Goal: Task Accomplishment & Management: Manage account settings

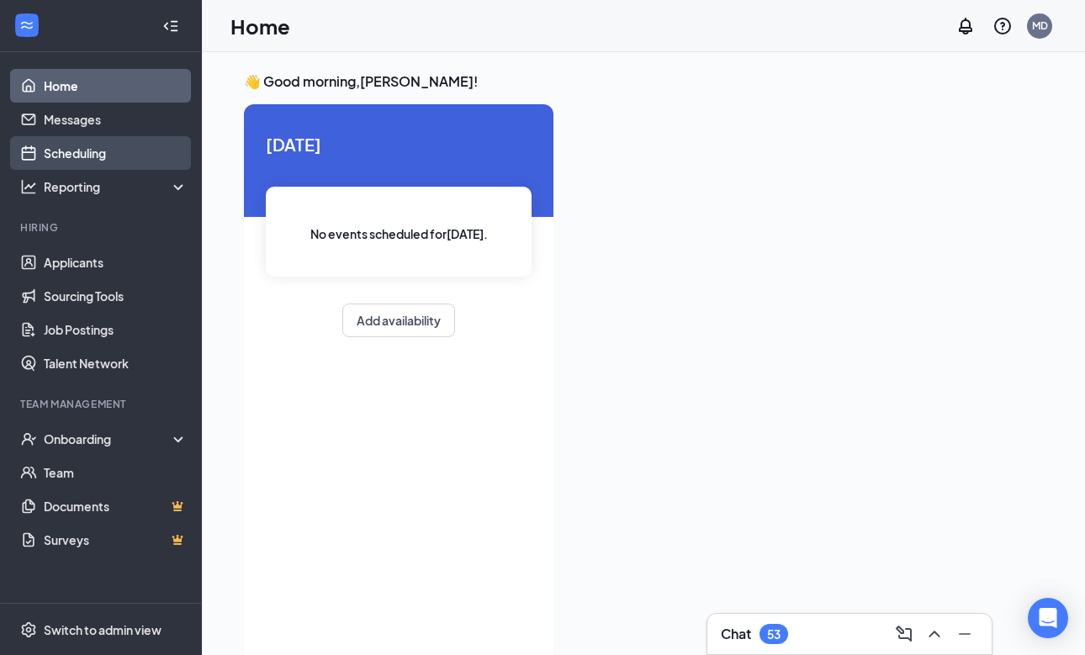
click at [93, 152] on link "Scheduling" at bounding box center [116, 153] width 144 height 34
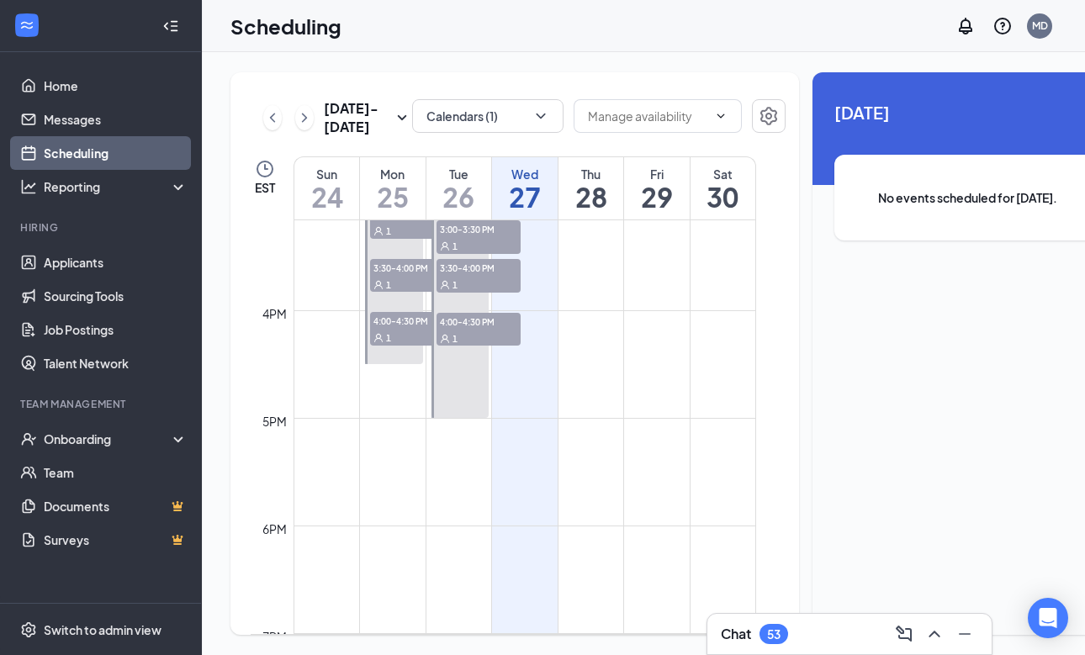
scroll to position [1639, 0]
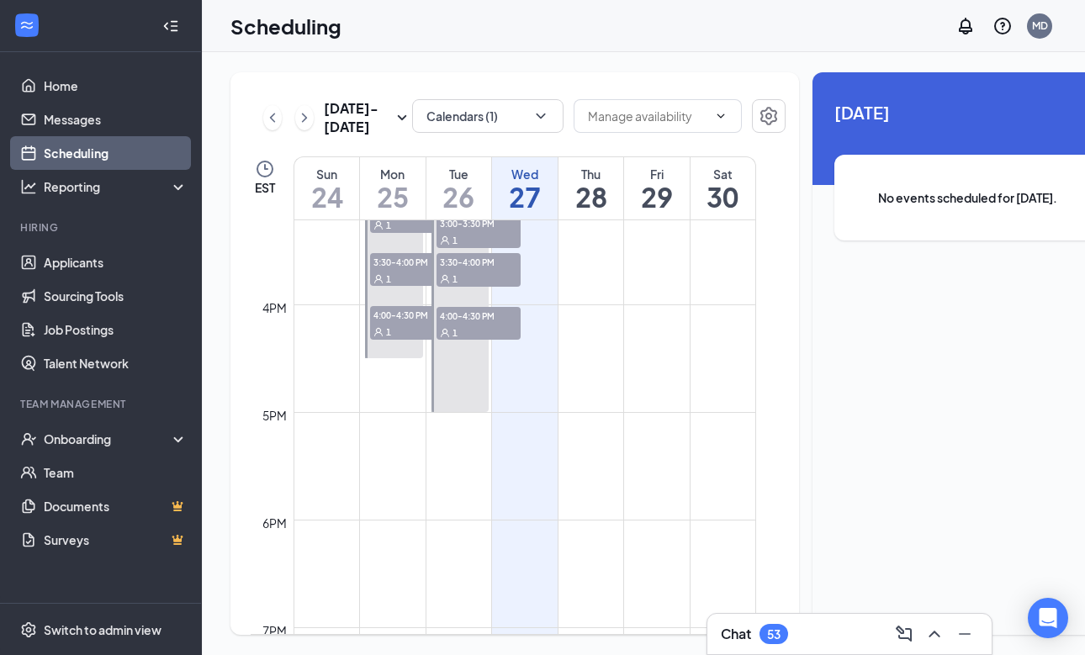
click at [802, 624] on div "Chat 53" at bounding box center [849, 634] width 257 height 27
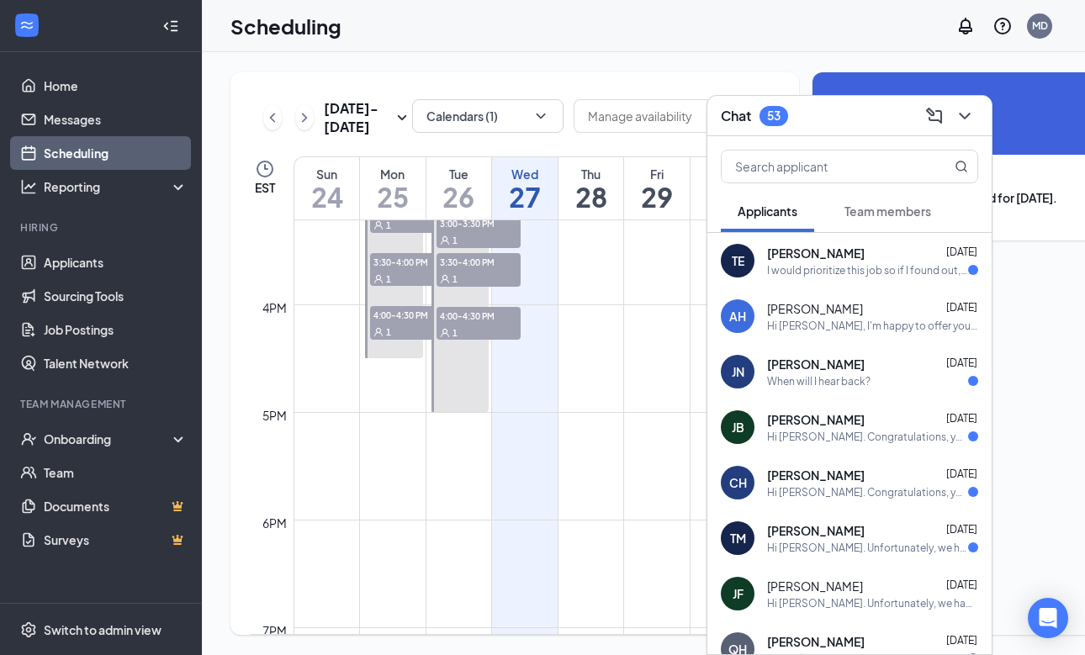
click at [876, 227] on button "Team members" at bounding box center [888, 211] width 120 height 42
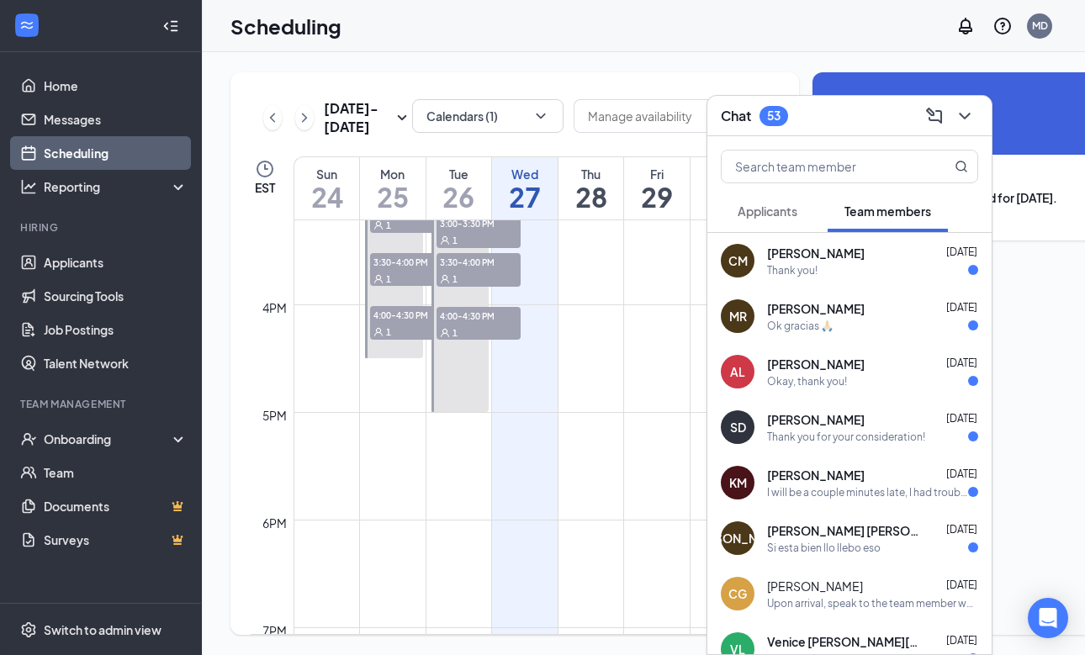
click at [778, 215] on span "Applicants" at bounding box center [768, 211] width 60 height 15
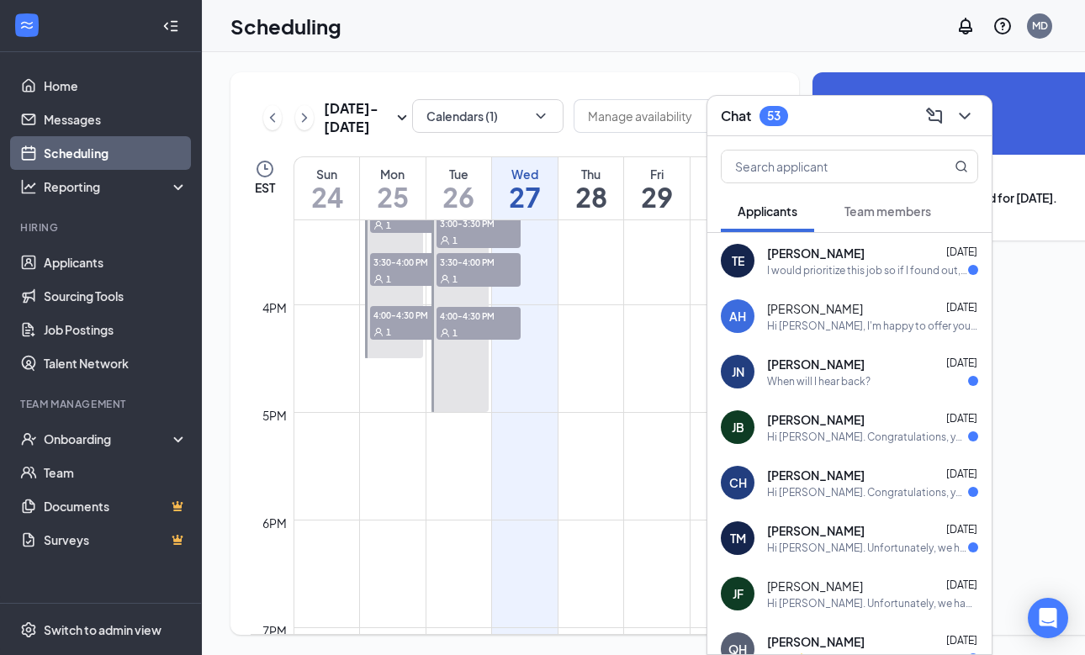
click at [965, 117] on icon "ChevronDown" at bounding box center [964, 116] width 11 height 7
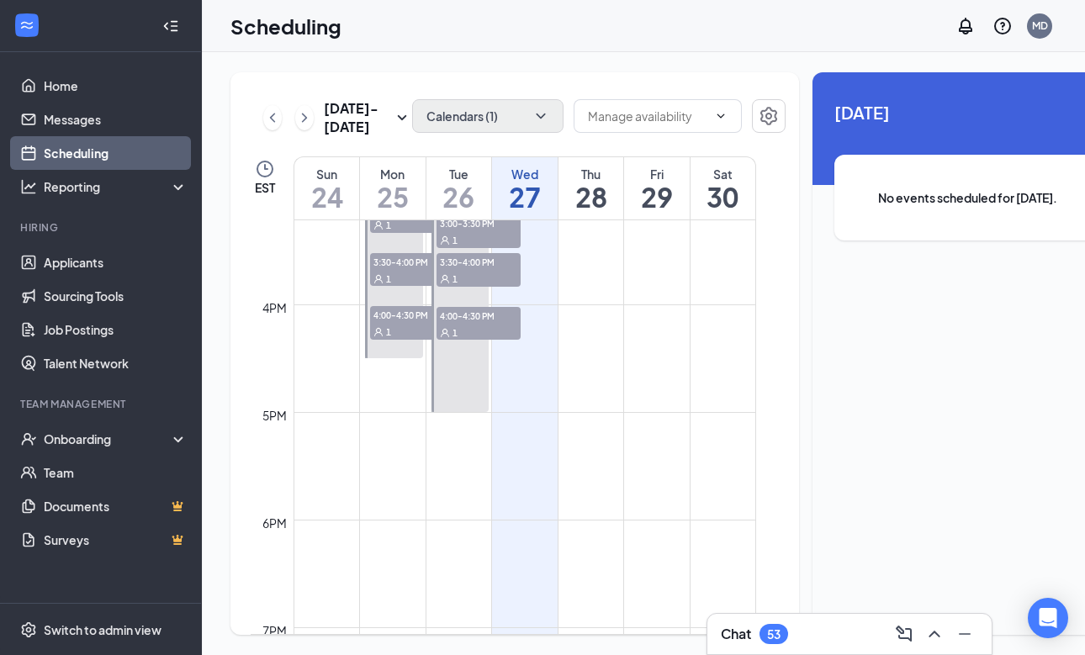
click at [471, 111] on button "Calendars (1)" at bounding box center [487, 116] width 151 height 34
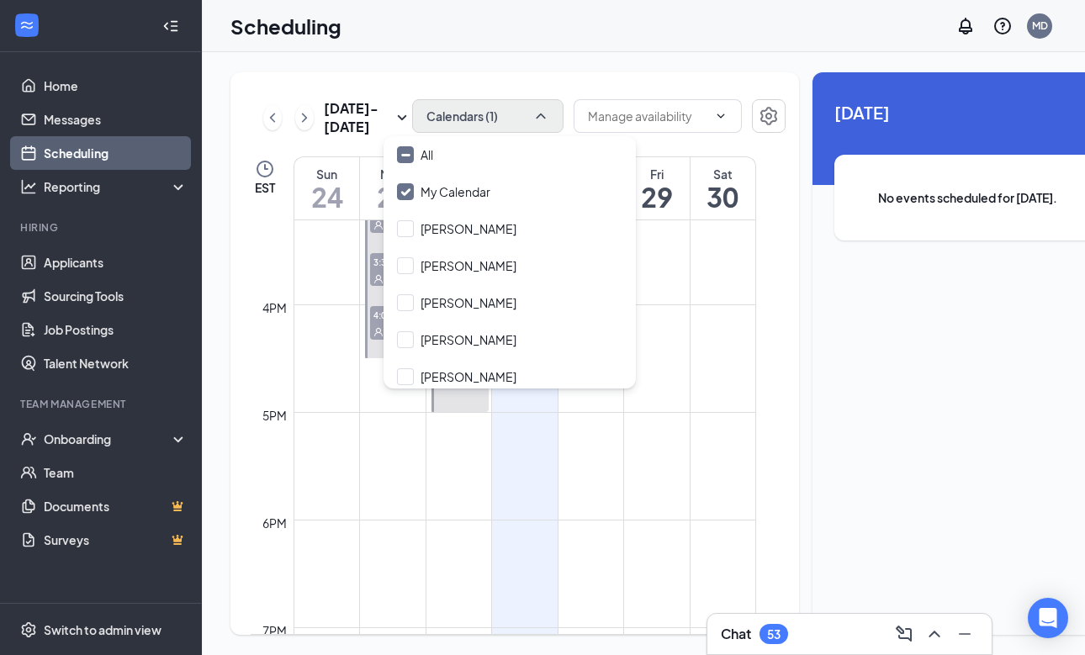
click at [471, 111] on button "Calendars (1)" at bounding box center [487, 116] width 151 height 34
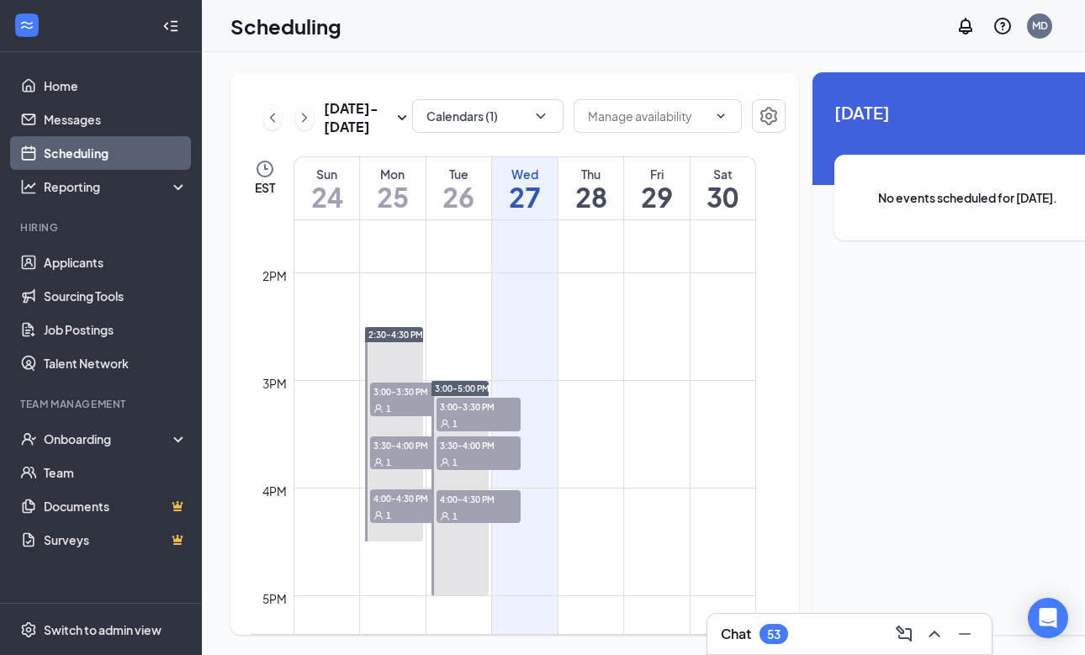
scroll to position [1456, 0]
click at [303, 128] on icon "ChevronRight" at bounding box center [304, 118] width 17 height 20
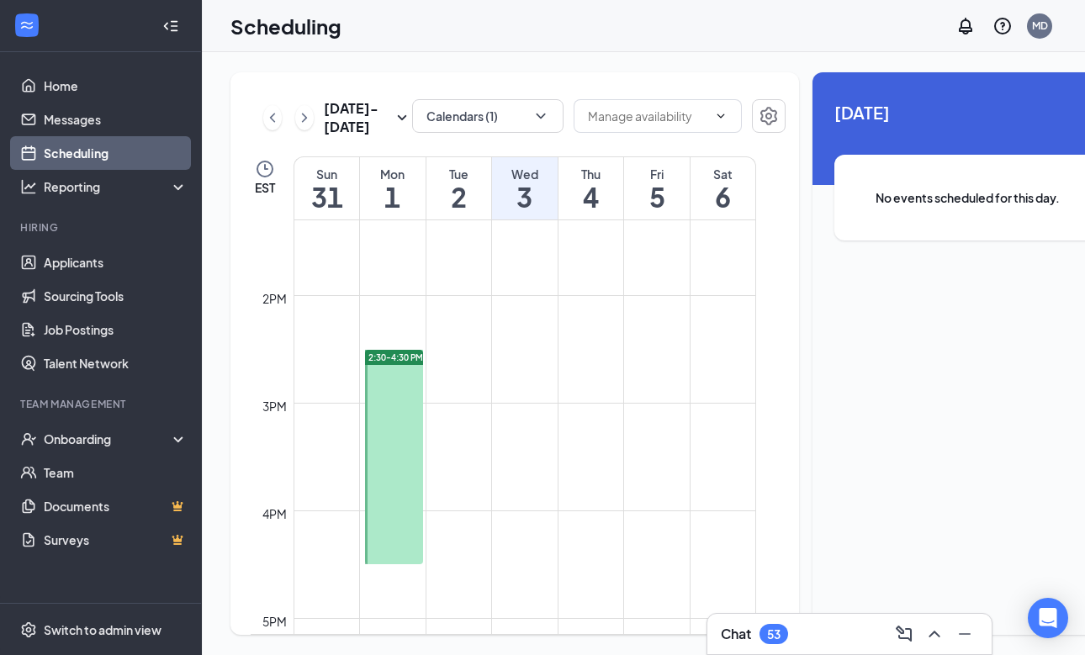
scroll to position [1463, 0]
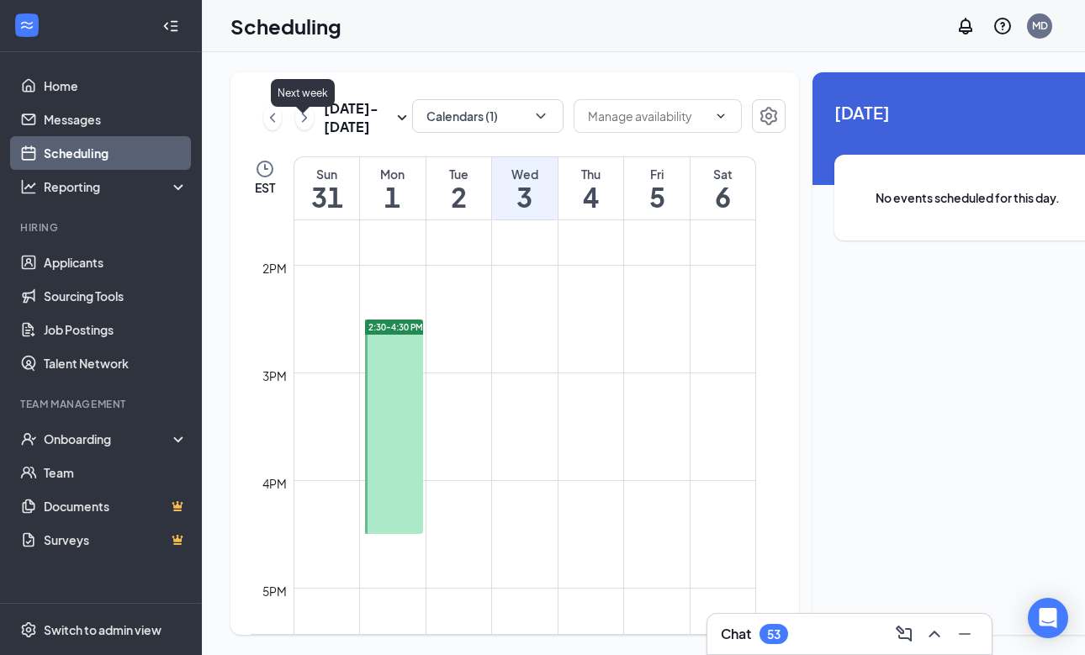
click at [302, 121] on icon "ChevronRight" at bounding box center [304, 118] width 17 height 20
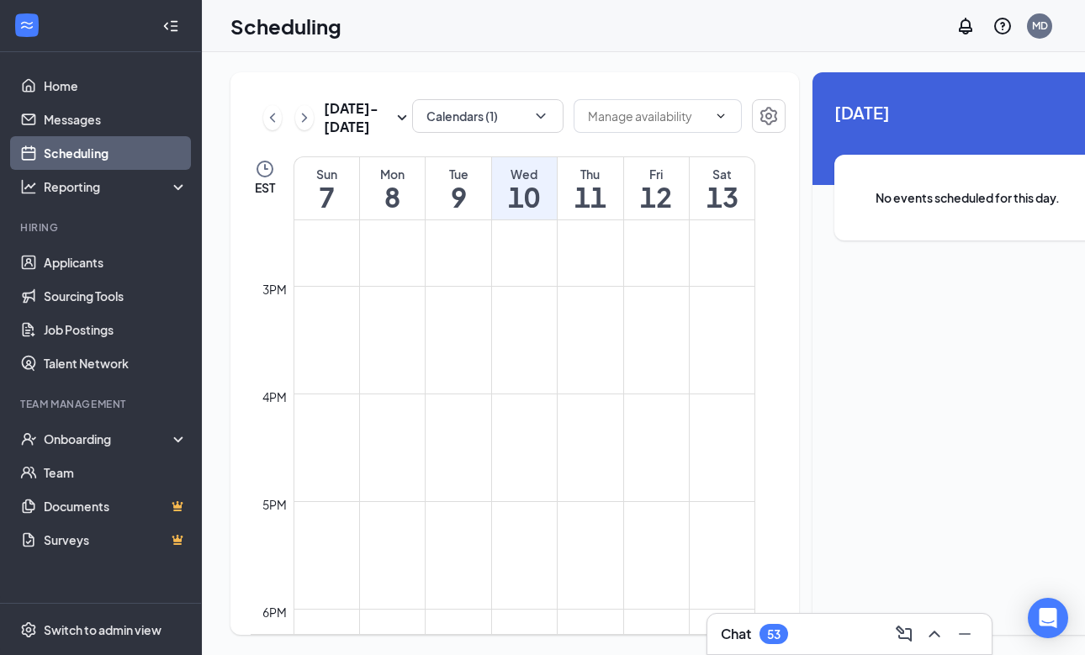
scroll to position [1591, 0]
click at [310, 123] on icon "ChevronRight" at bounding box center [304, 118] width 17 height 20
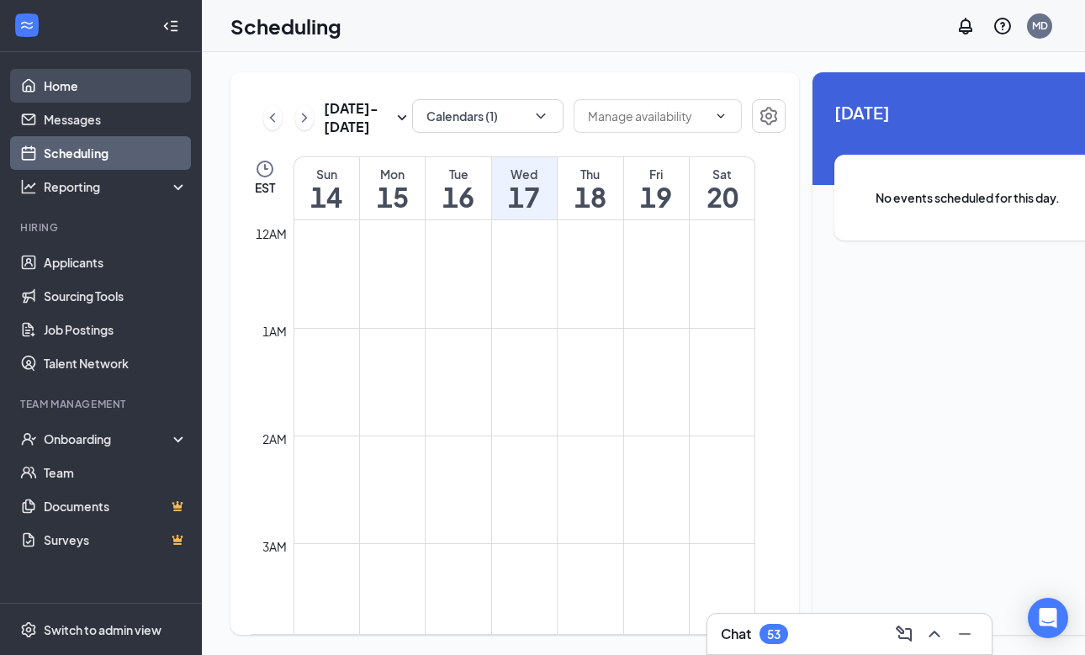
click at [77, 79] on link "Home" at bounding box center [116, 86] width 144 height 34
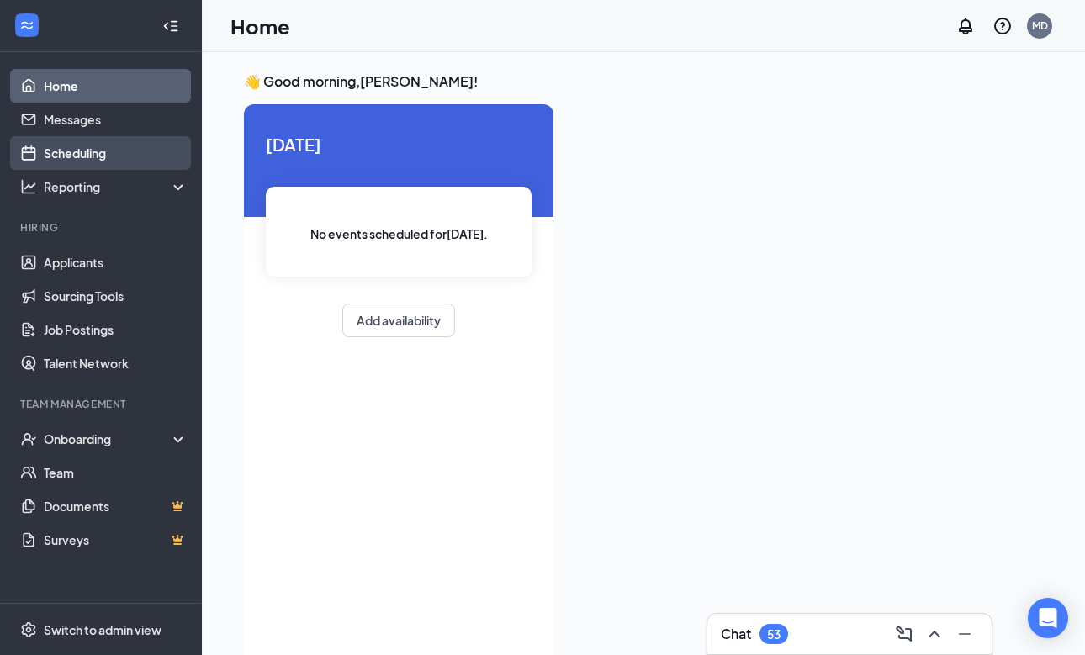
click at [85, 160] on link "Scheduling" at bounding box center [116, 153] width 144 height 34
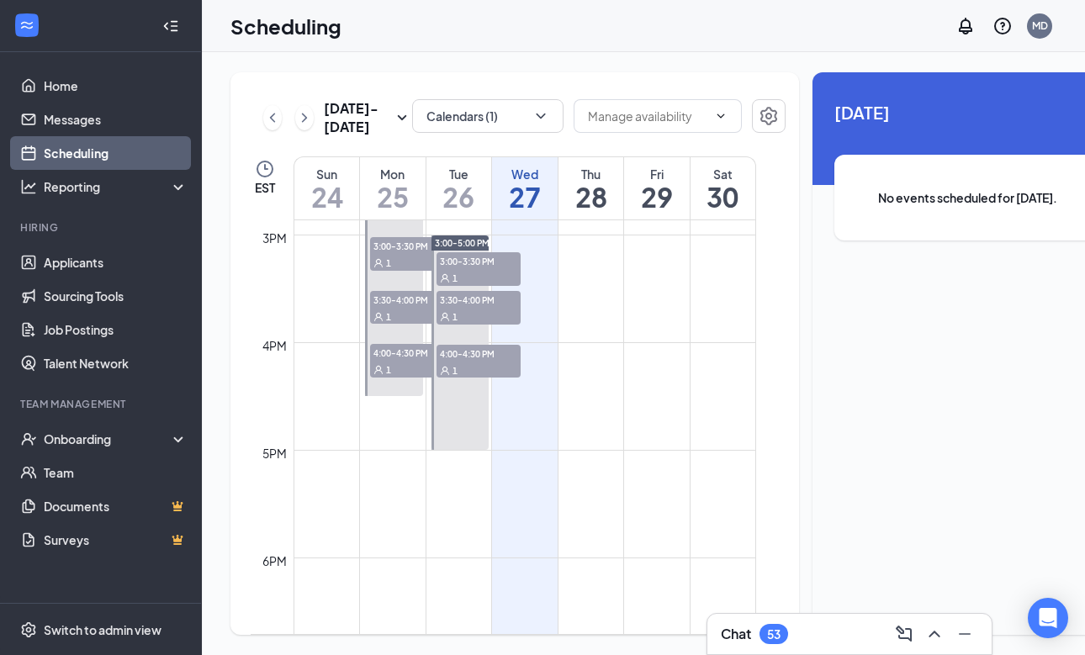
scroll to position [1598, 0]
click at [302, 128] on icon "ChevronRight" at bounding box center [304, 118] width 17 height 20
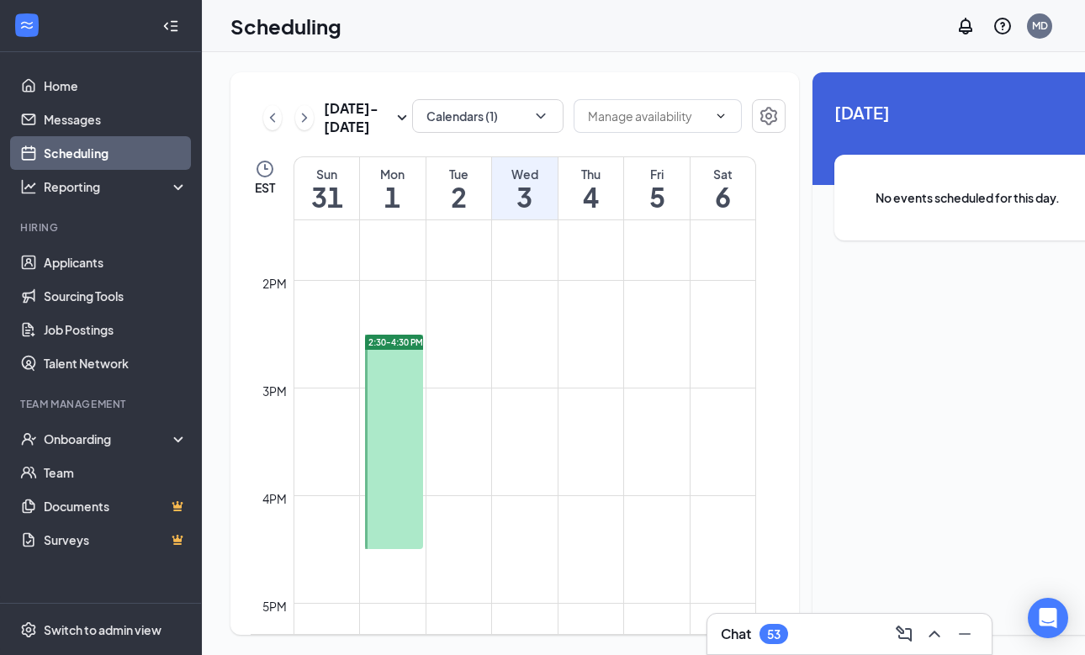
scroll to position [1449, 0]
click at [304, 122] on icon "ChevronRight" at bounding box center [304, 117] width 5 height 9
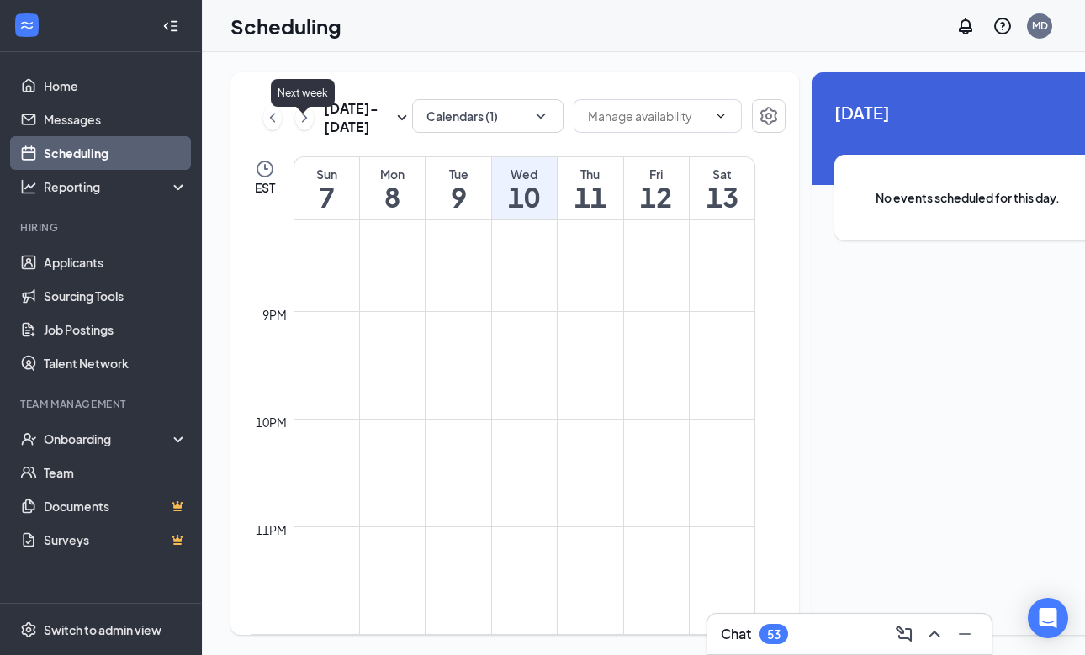
click at [304, 124] on icon "ChevronRight" at bounding box center [304, 118] width 17 height 20
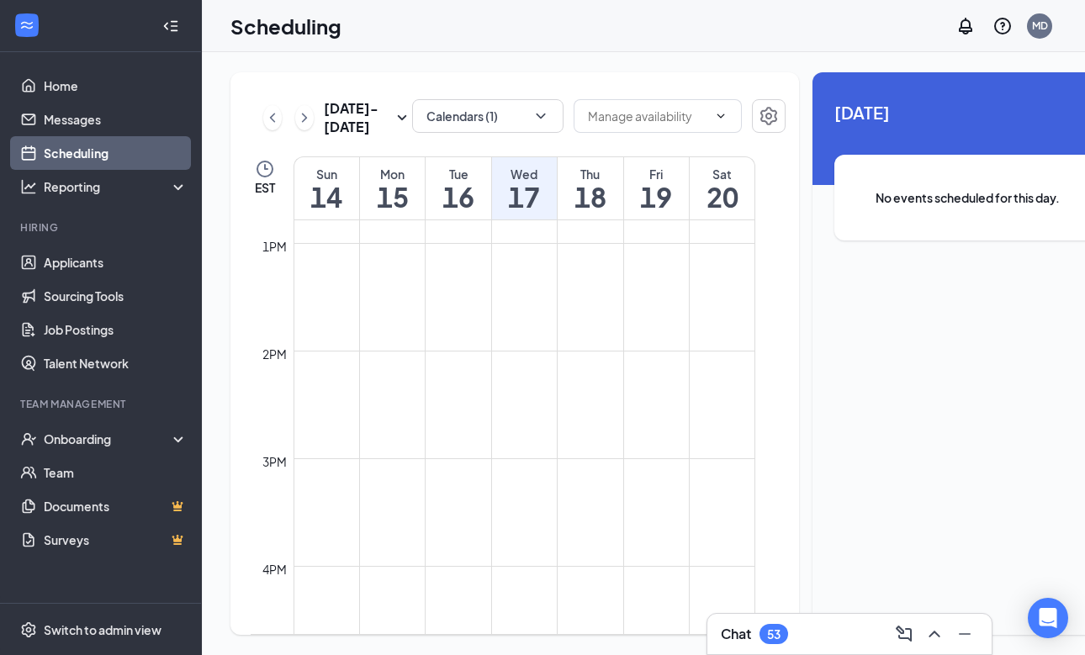
scroll to position [1389, 0]
click at [78, 80] on link "Home" at bounding box center [116, 86] width 144 height 34
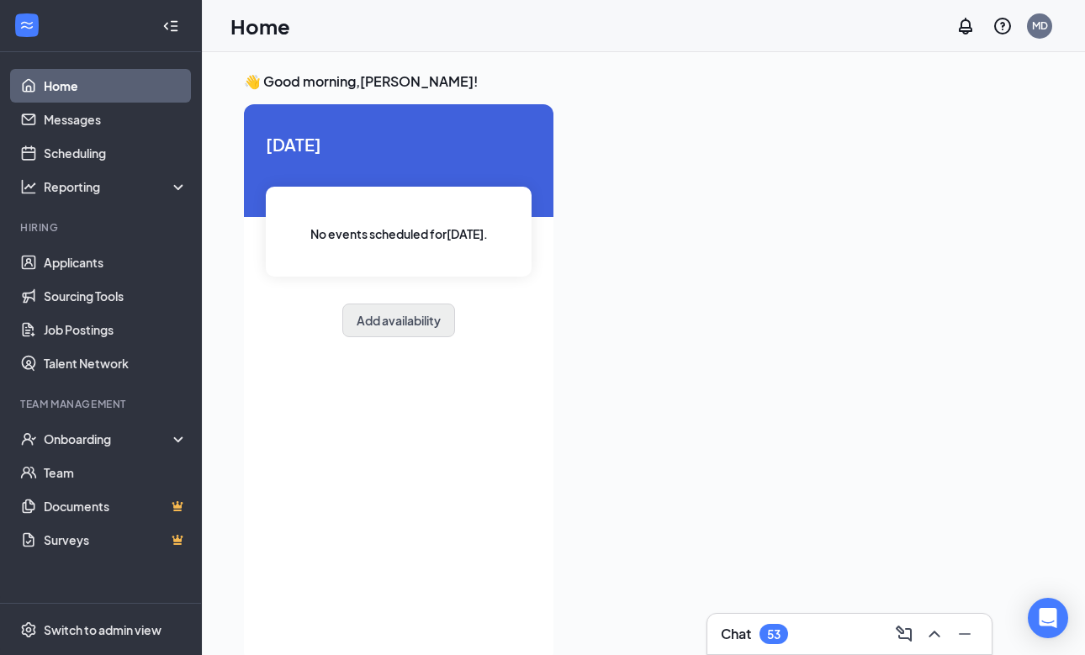
click at [383, 330] on button "Add availability" at bounding box center [398, 321] width 113 height 34
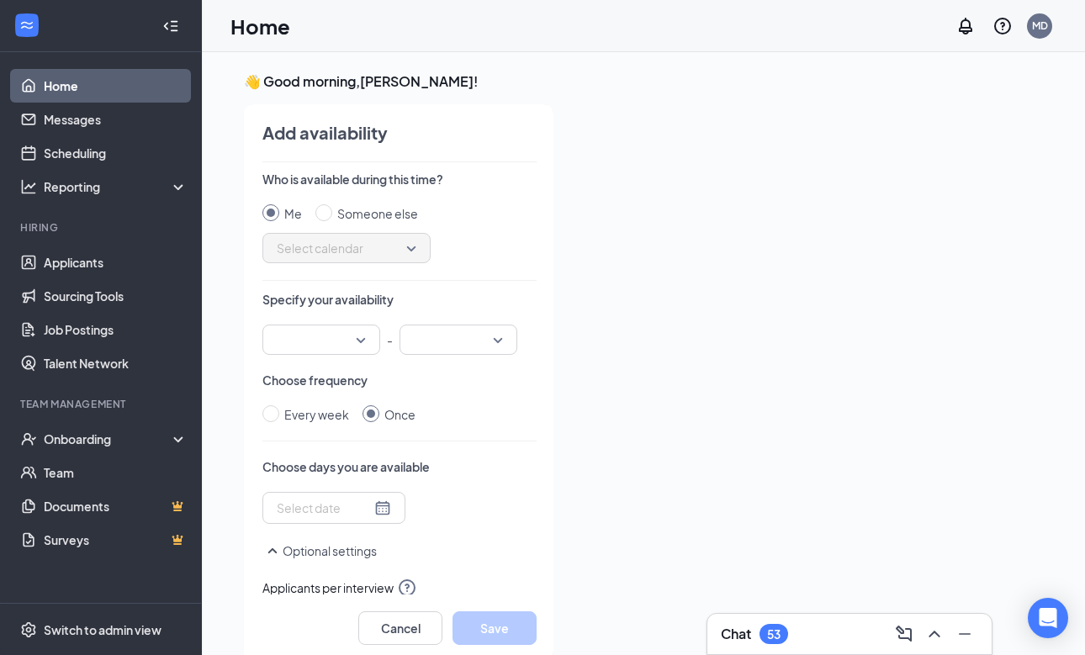
scroll to position [7, 0]
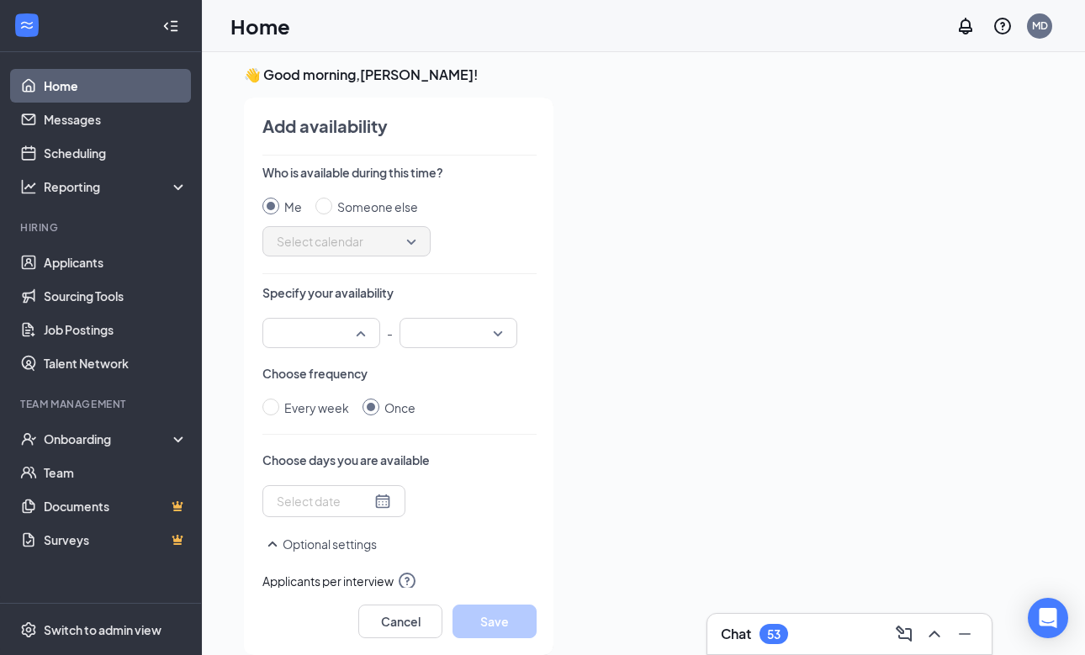
click at [365, 330] on div at bounding box center [321, 333] width 118 height 30
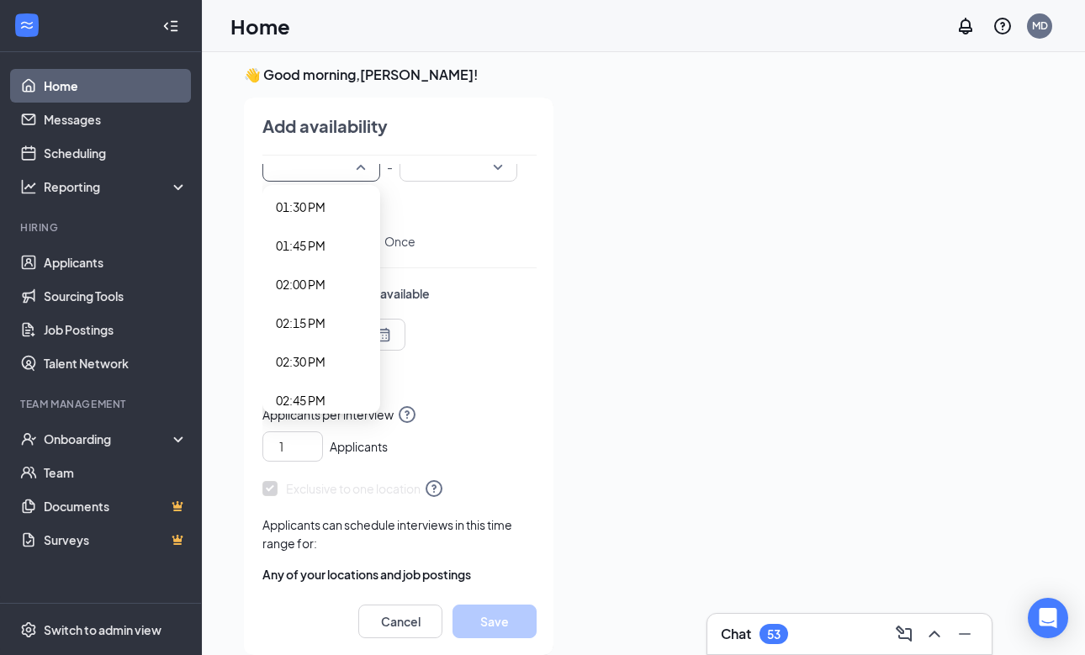
scroll to position [2073, 0]
click at [316, 375] on span "02:30 PM" at bounding box center [301, 382] width 50 height 19
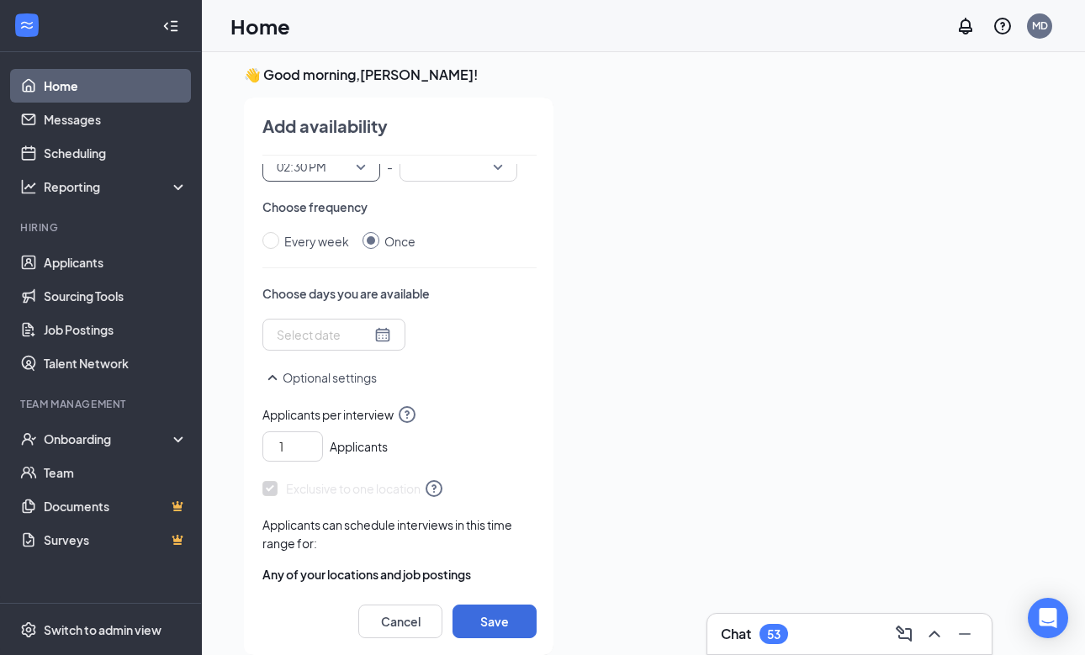
click at [498, 165] on div at bounding box center [459, 166] width 118 height 30
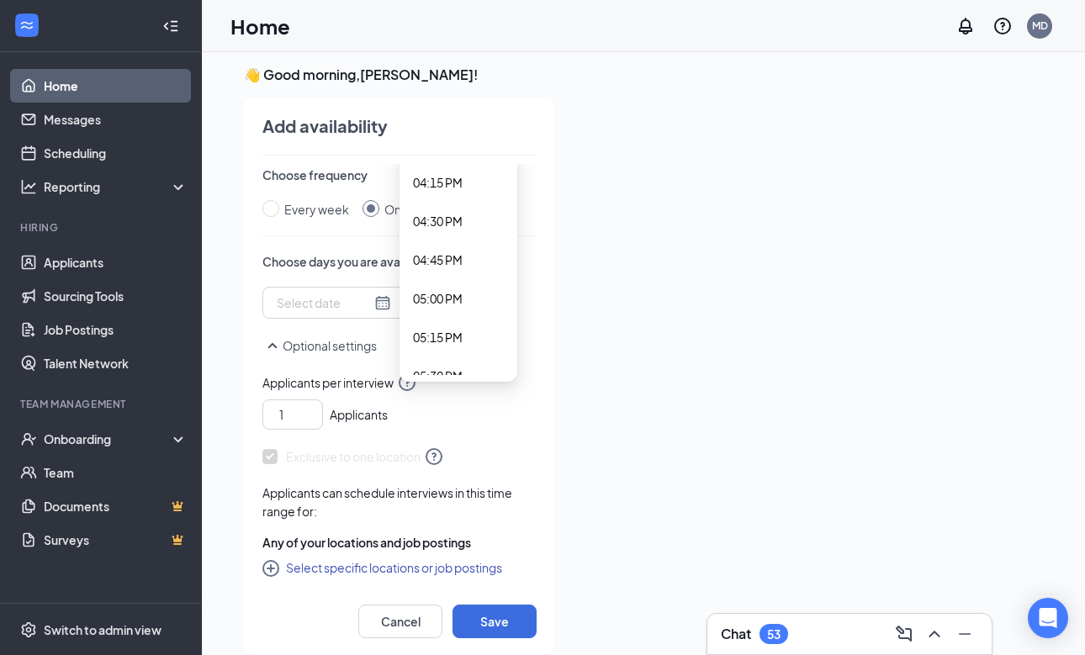
scroll to position [2476, 0]
click at [446, 259] on span "04:30 PM" at bounding box center [438, 256] width 50 height 19
click at [381, 299] on div at bounding box center [334, 303] width 114 height 19
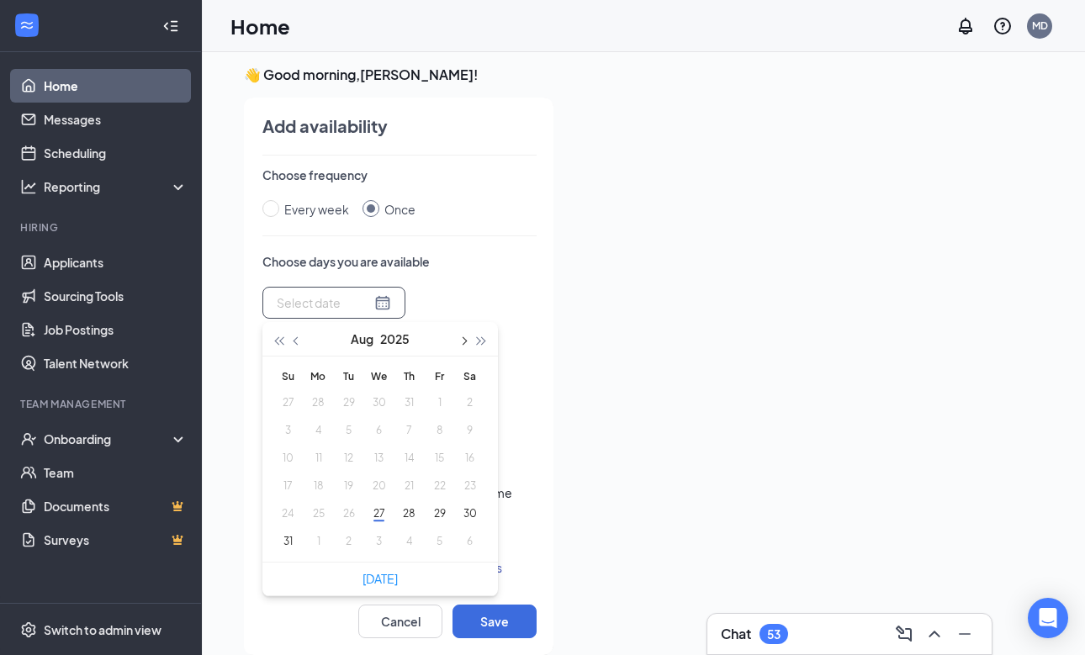
click at [462, 340] on span "button" at bounding box center [462, 341] width 8 height 8
type input "[DATE]"
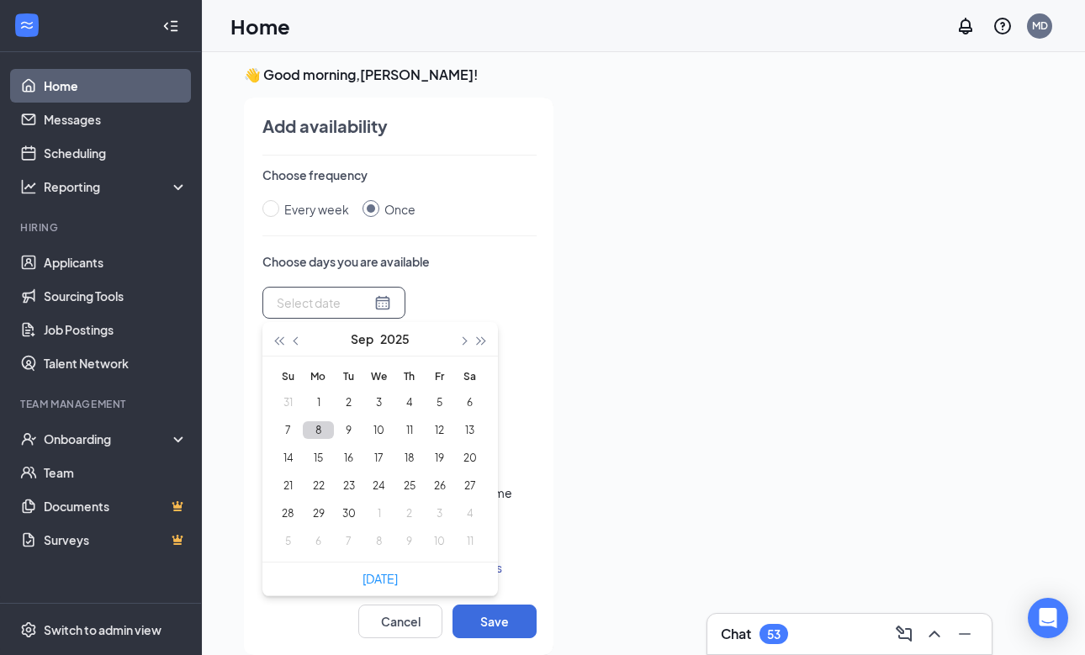
type input "[DATE]"
click at [320, 457] on button "15" at bounding box center [318, 458] width 31 height 18
type input "[DATE]"
click at [569, 391] on div at bounding box center [805, 372] width 476 height 548
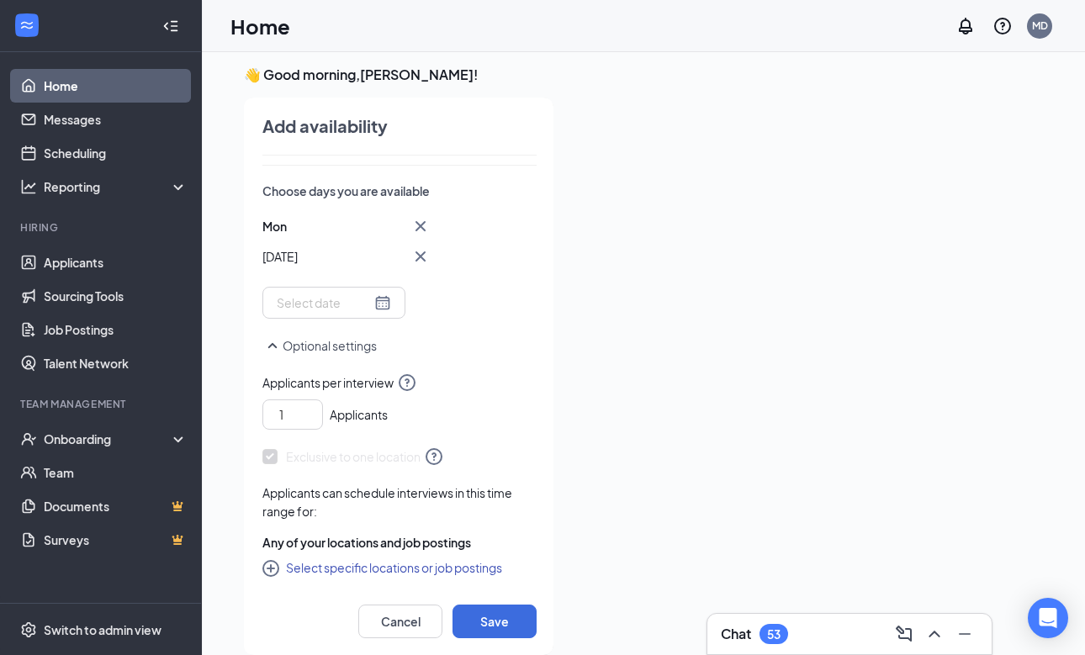
scroll to position [269, 0]
click at [299, 569] on button "Select specific locations or job postings" at bounding box center [382, 568] width 240 height 20
checkbox input "true"
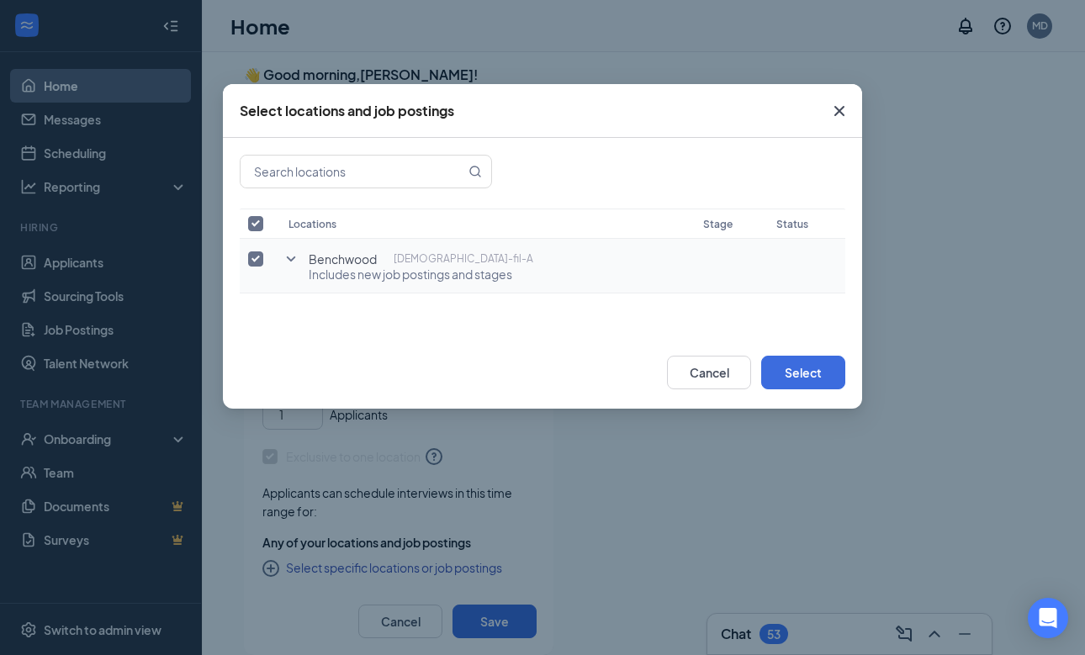
click at [253, 257] on input "checkbox" at bounding box center [255, 259] width 15 height 15
checkbox input "false"
click at [290, 256] on icon "SmallChevronDown" at bounding box center [291, 259] width 20 height 20
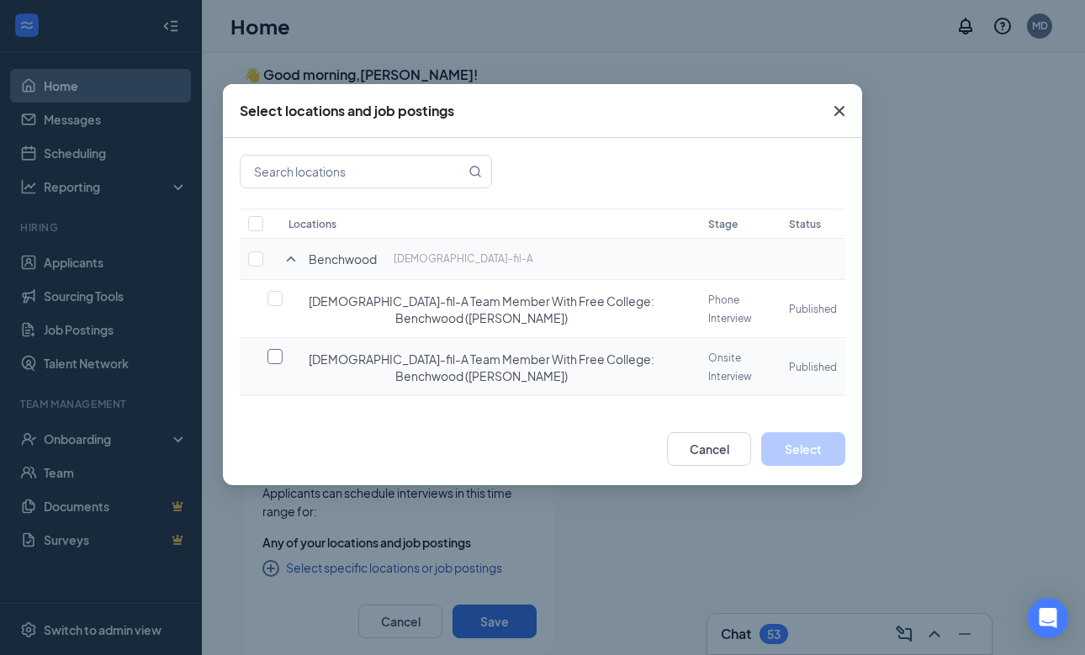
click at [275, 356] on input "checkbox" at bounding box center [274, 356] width 15 height 15
checkbox input "false"
checkbox input "true"
click at [804, 446] on button "Select" at bounding box center [803, 449] width 84 height 34
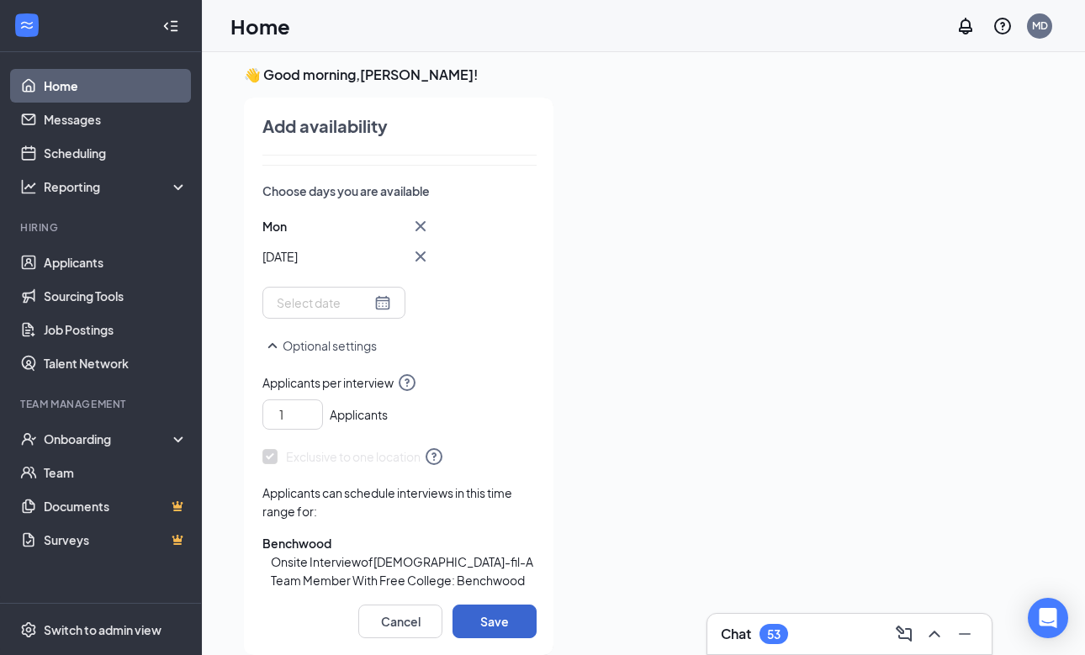
click at [495, 618] on button "Save" at bounding box center [495, 622] width 84 height 34
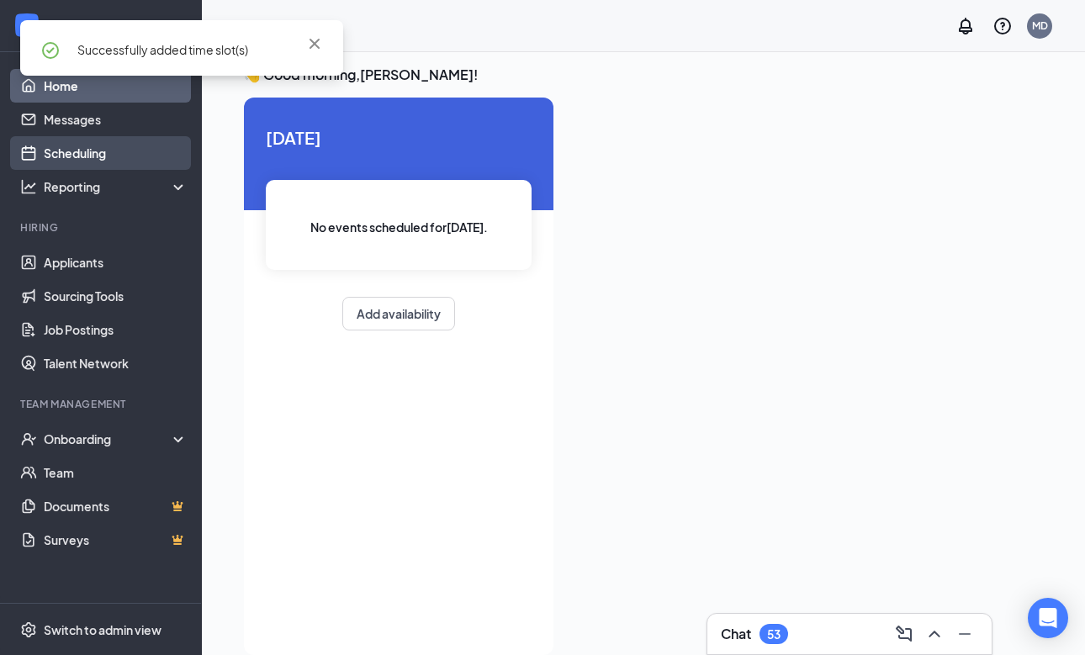
click at [85, 153] on link "Scheduling" at bounding box center [116, 153] width 144 height 34
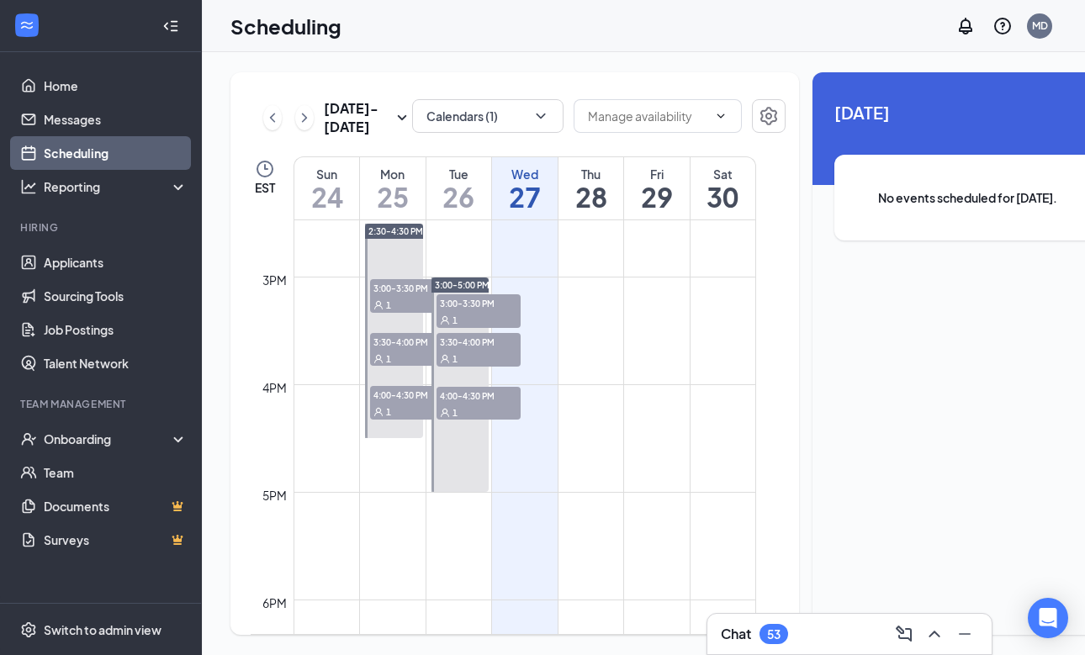
scroll to position [1568, 0]
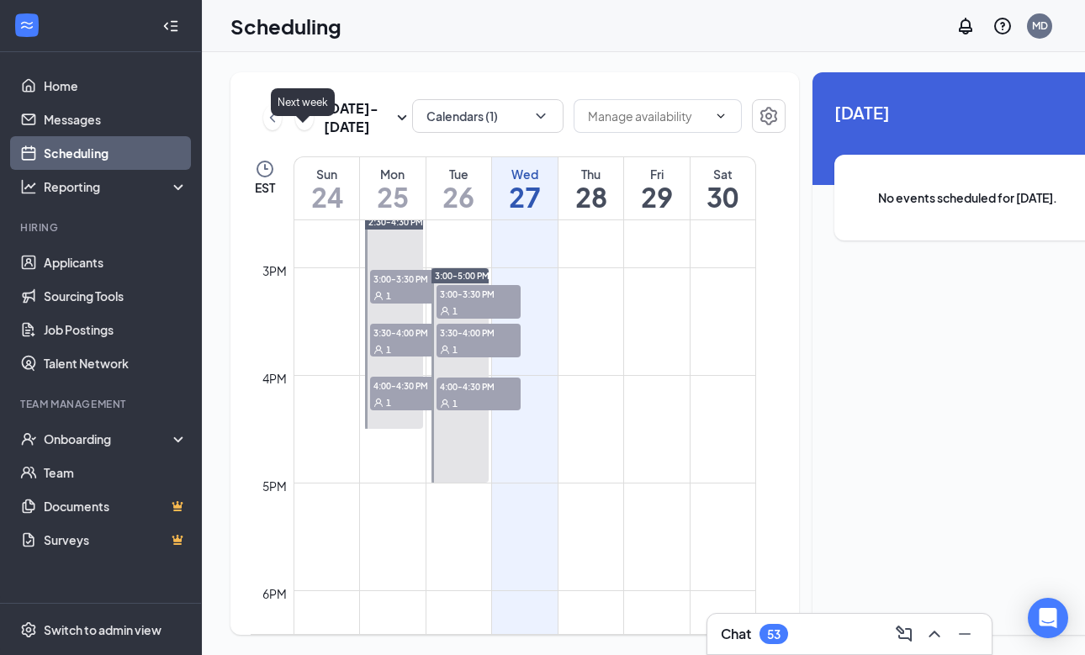
click at [296, 128] on icon "ChevronRight" at bounding box center [304, 118] width 17 height 20
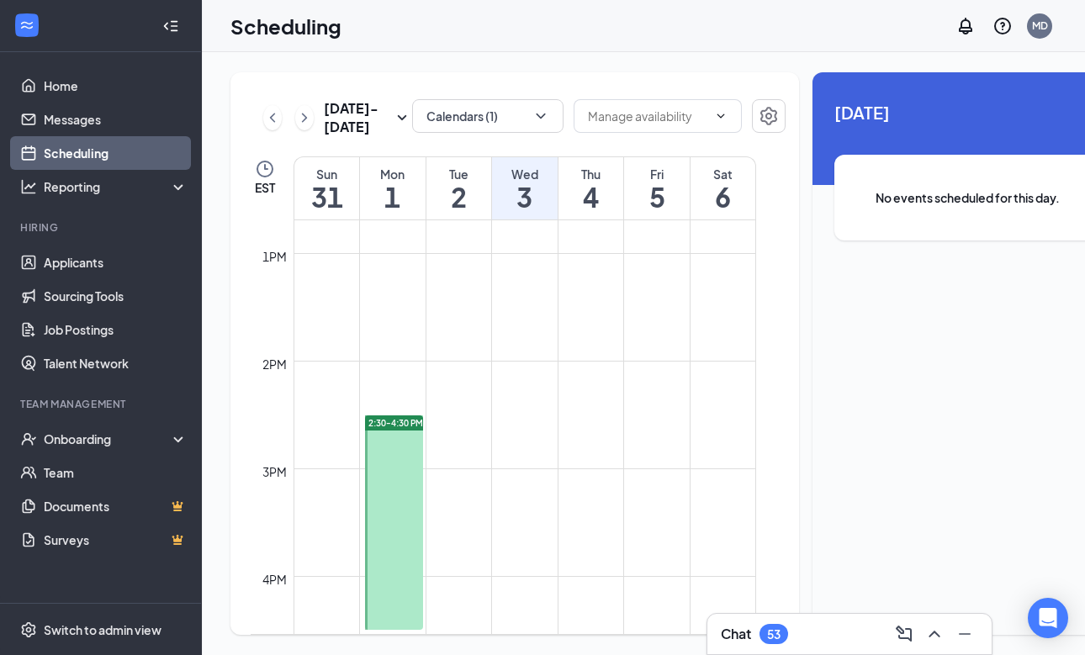
scroll to position [1422, 0]
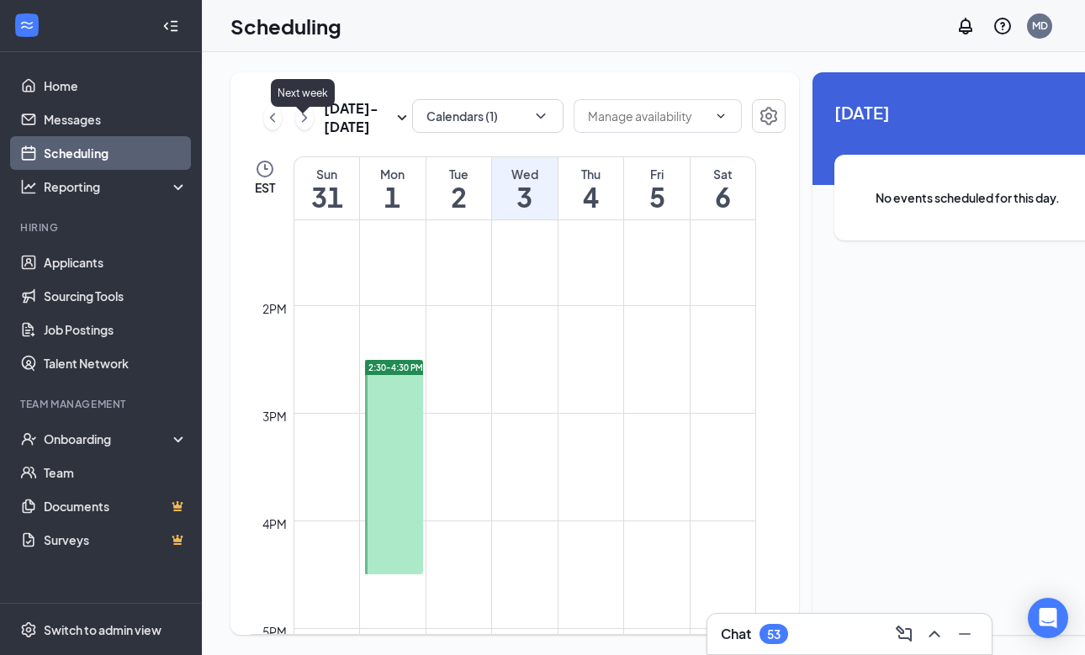
click at [303, 124] on icon "ChevronRight" at bounding box center [304, 118] width 17 height 20
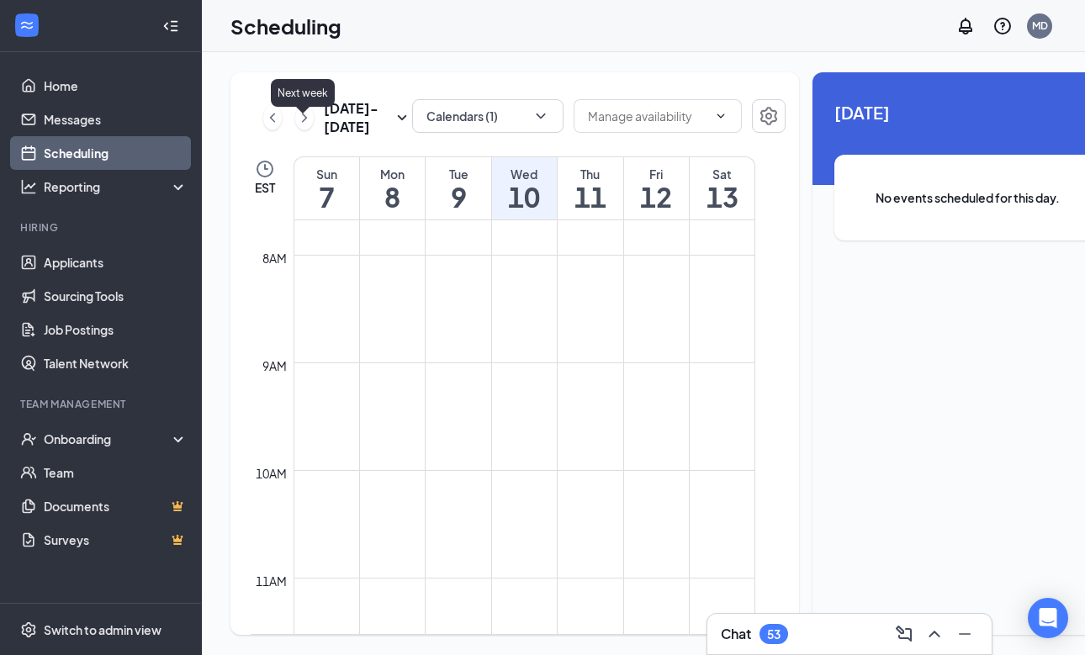
click at [303, 124] on icon "ChevronRight" at bounding box center [304, 118] width 17 height 20
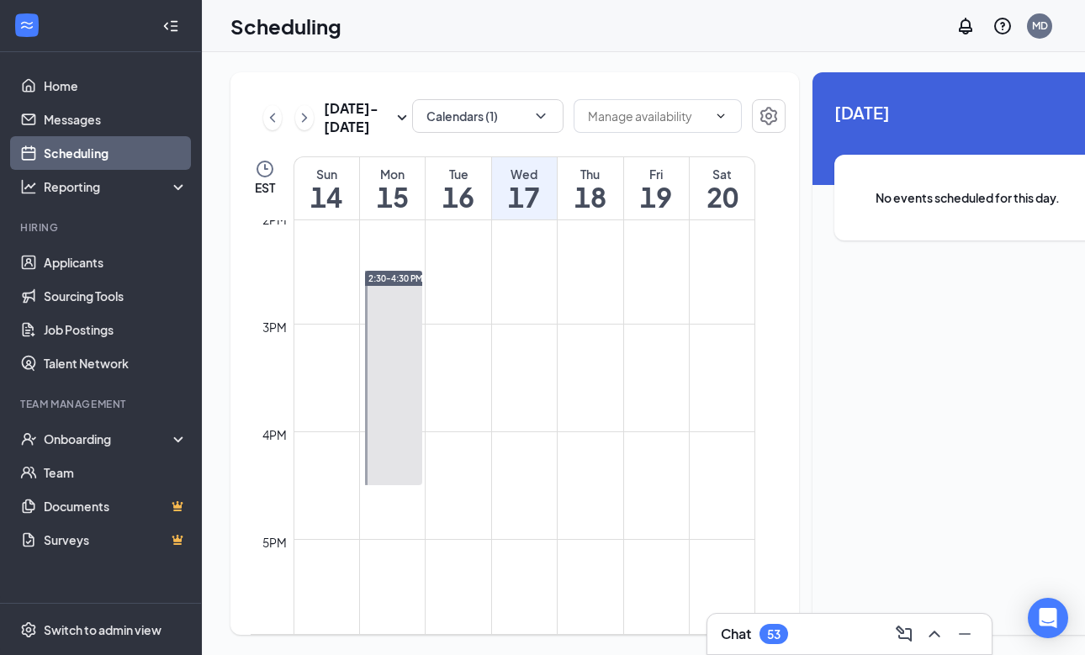
scroll to position [1494, 0]
